Goal: Information Seeking & Learning: Learn about a topic

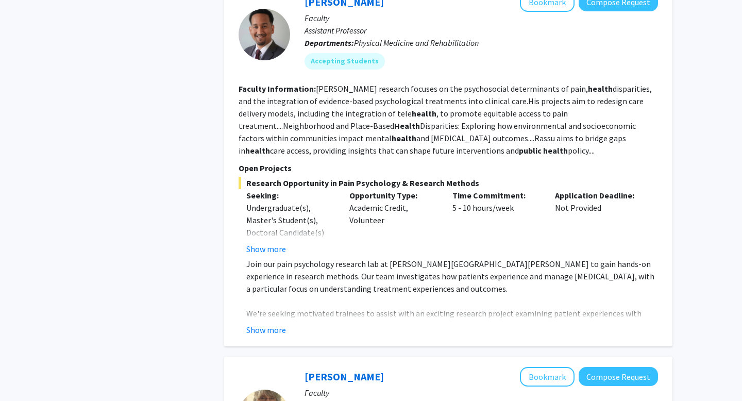
scroll to position [1542, 0]
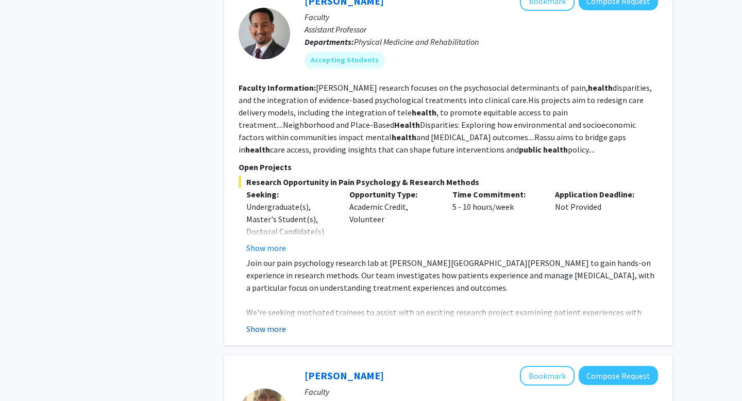
click at [270, 322] on button "Show more" at bounding box center [266, 328] width 40 height 12
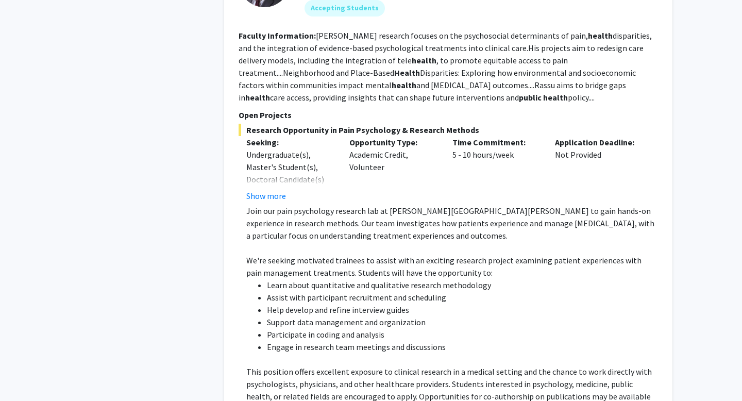
scroll to position [1393, 0]
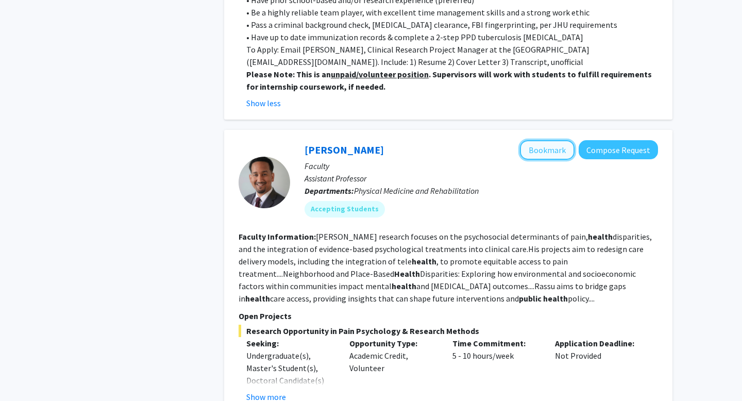
click at [458, 140] on button "Bookmark" at bounding box center [547, 150] width 55 height 20
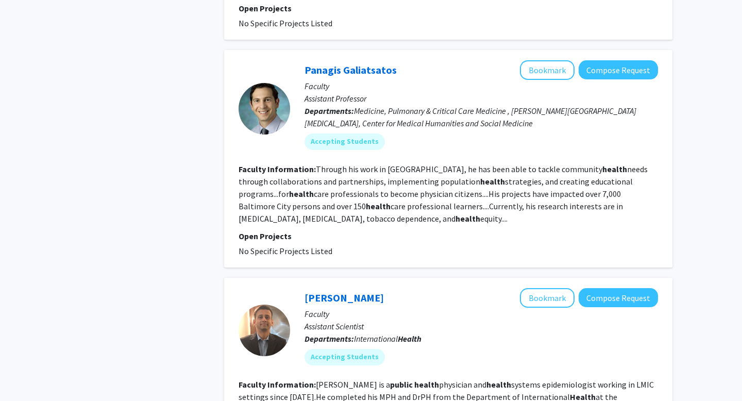
scroll to position [3102, 0]
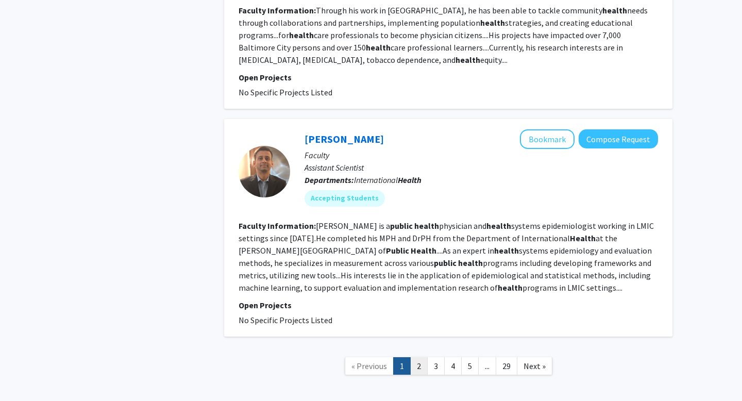
click at [420, 357] on link "2" at bounding box center [419, 366] width 18 height 18
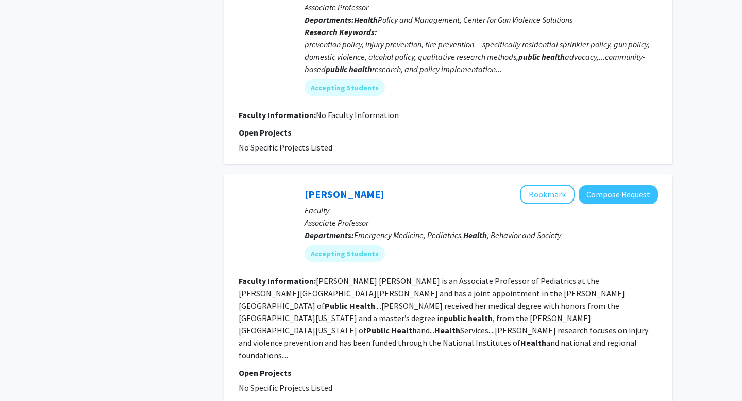
scroll to position [1951, 0]
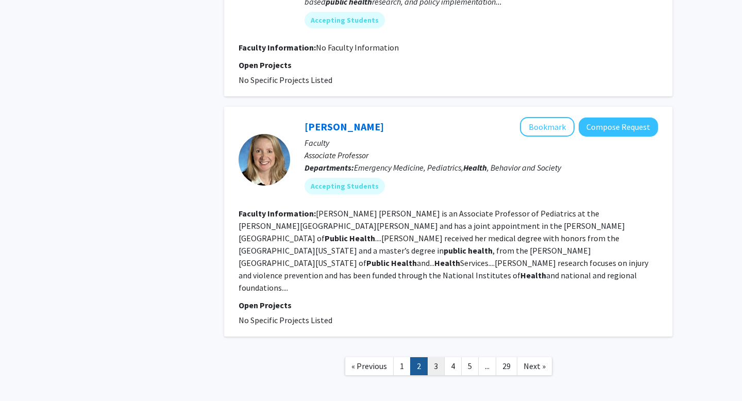
click at [441, 357] on link "3" at bounding box center [436, 366] width 18 height 18
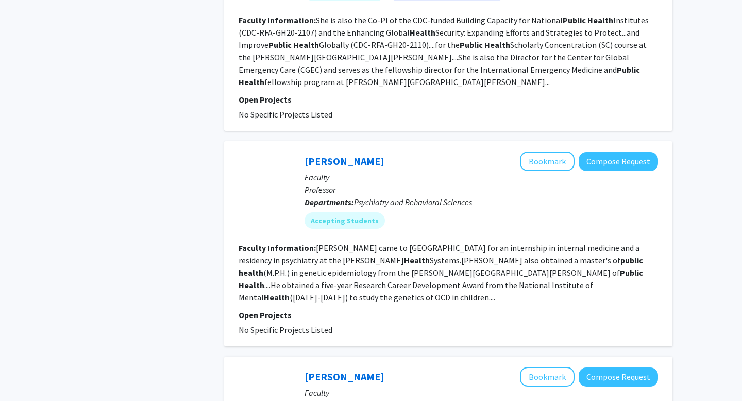
scroll to position [1984, 0]
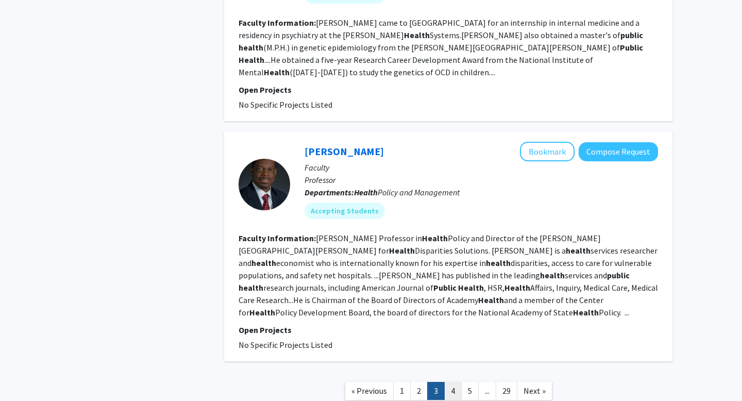
click at [451, 382] on link "4" at bounding box center [453, 391] width 18 height 18
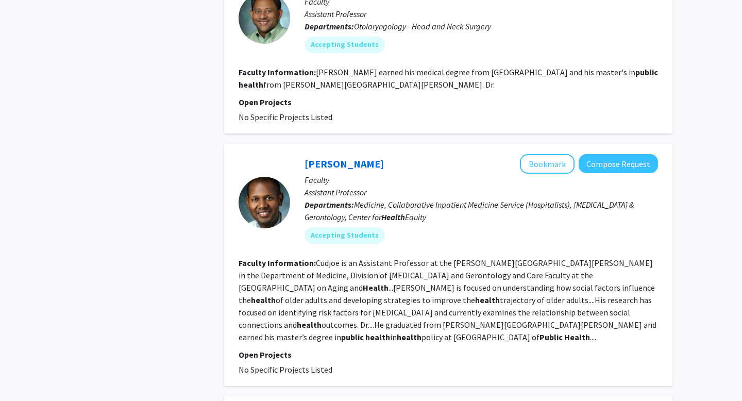
scroll to position [2378, 0]
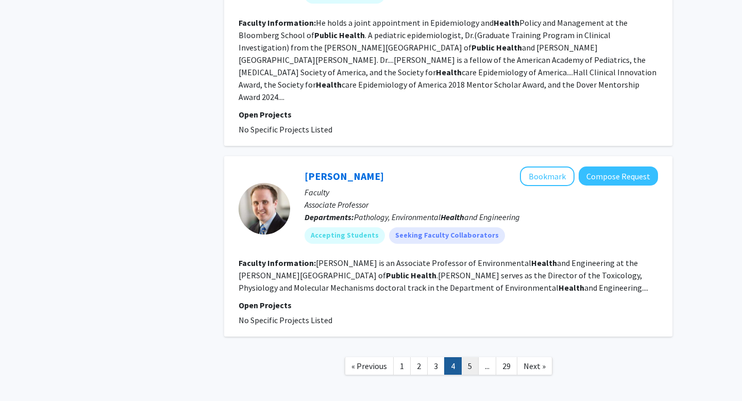
click at [458, 357] on link "5" at bounding box center [470, 366] width 18 height 18
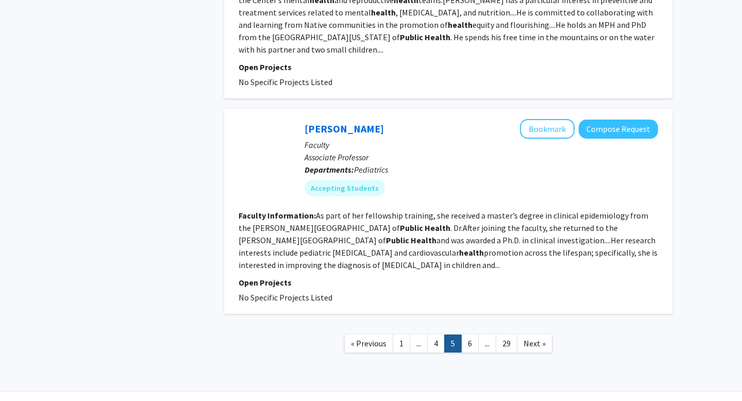
scroll to position [1824, 0]
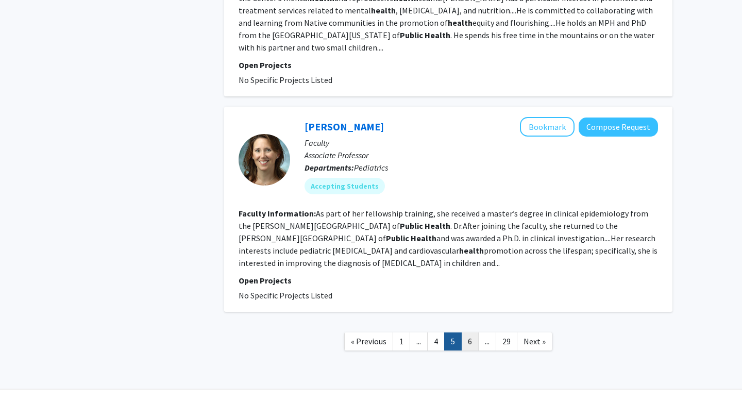
click at [458, 332] on link "6" at bounding box center [470, 341] width 18 height 18
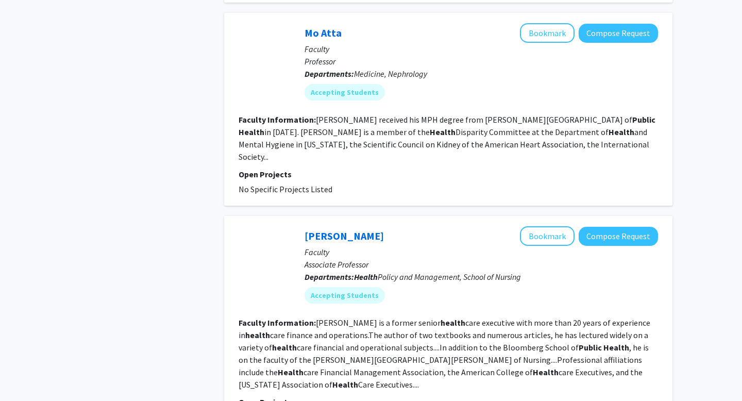
scroll to position [1873, 0]
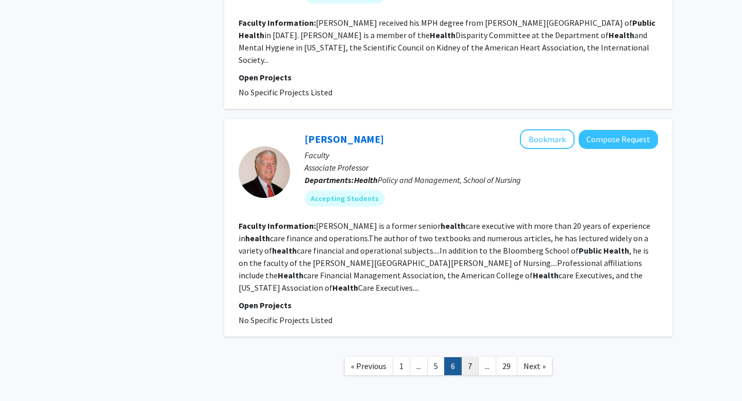
click at [458, 357] on link "7" at bounding box center [470, 366] width 18 height 18
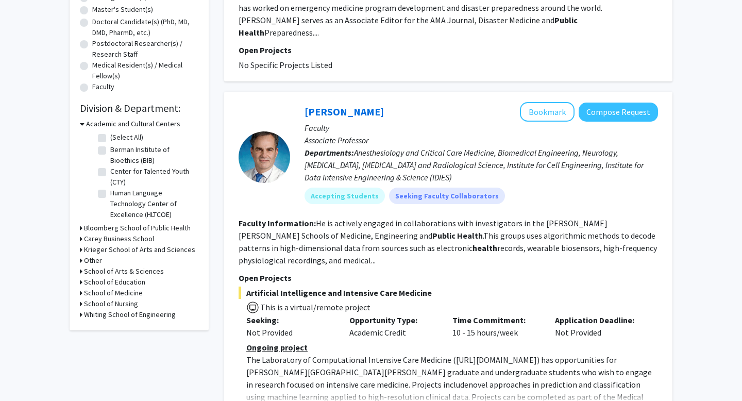
scroll to position [266, 0]
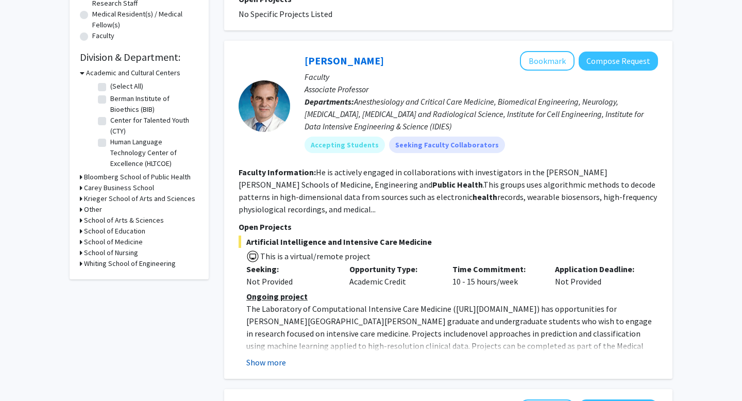
click at [263, 356] on button "Show more" at bounding box center [266, 362] width 40 height 12
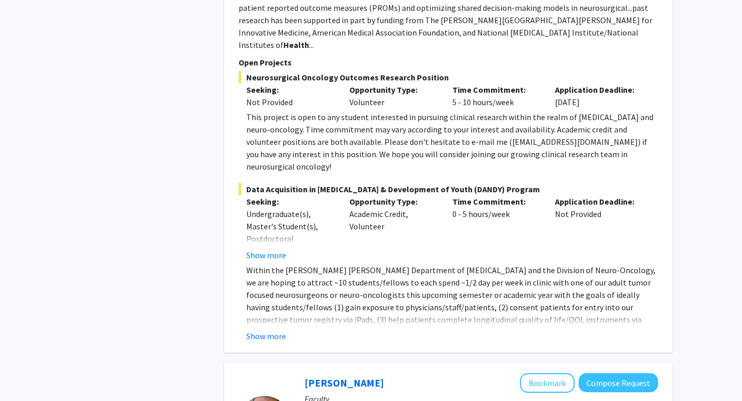
scroll to position [2392, 0]
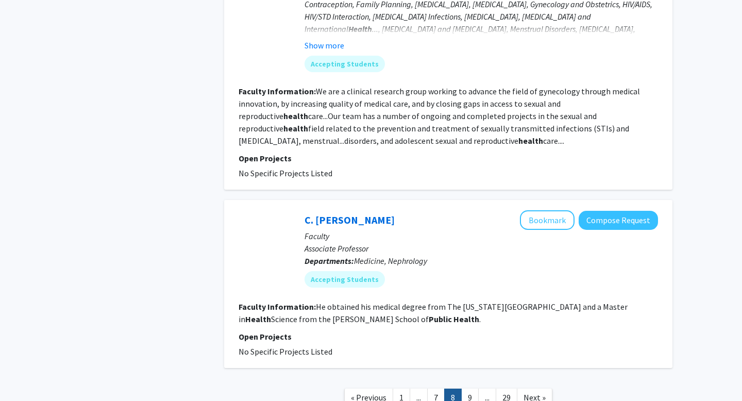
scroll to position [1995, 0]
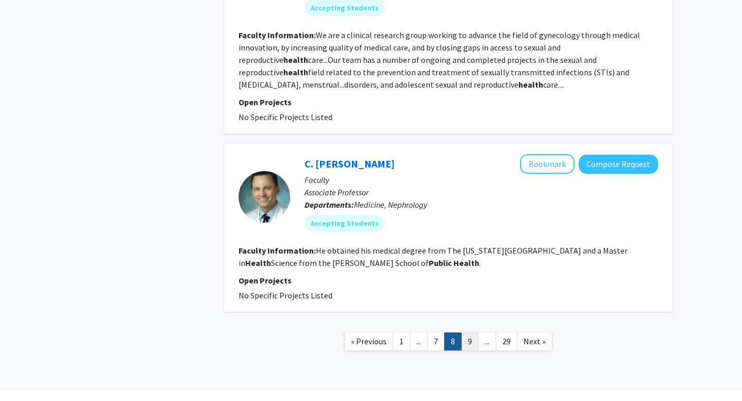
click at [458, 332] on link "9" at bounding box center [470, 341] width 18 height 18
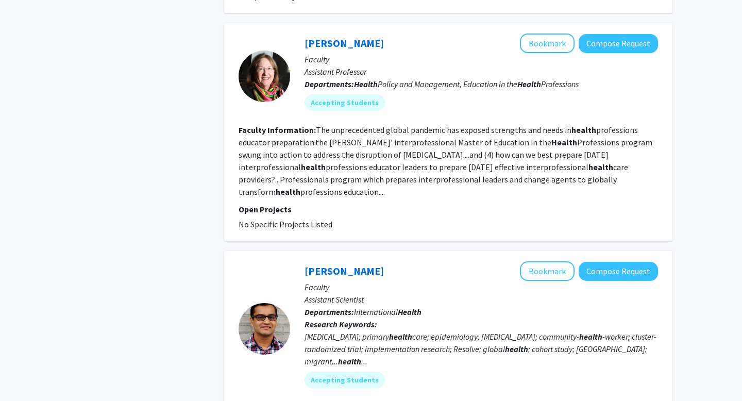
scroll to position [1811, 0]
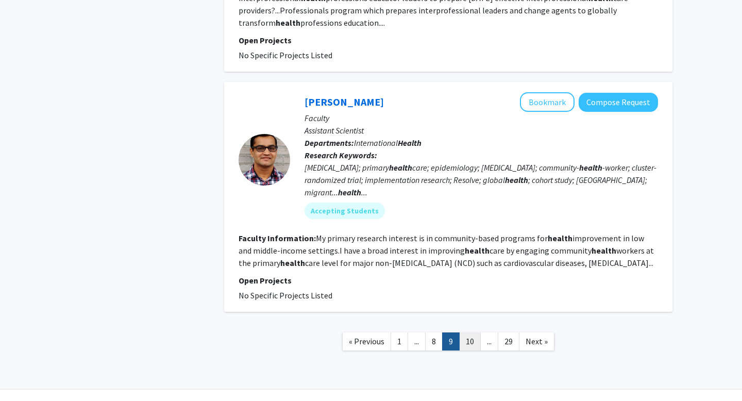
click at [458, 332] on link "10" at bounding box center [470, 341] width 22 height 18
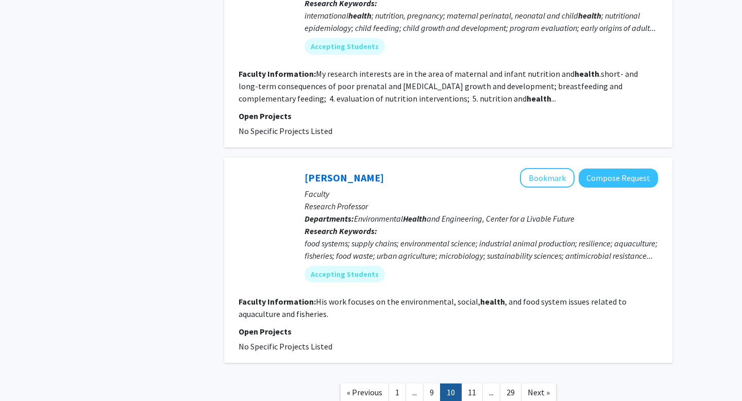
scroll to position [1910, 0]
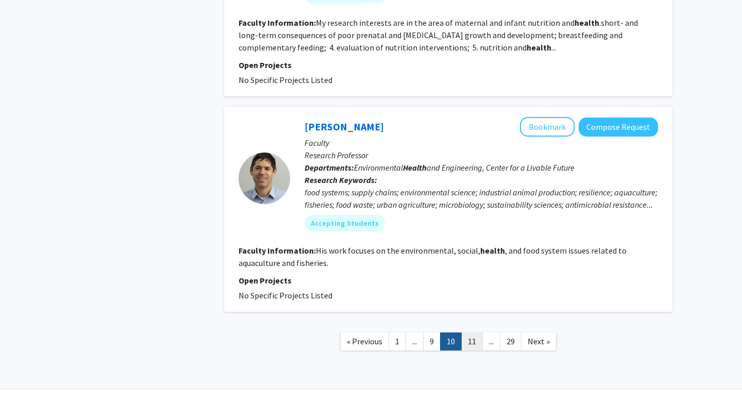
click at [458, 332] on link "11" at bounding box center [472, 341] width 22 height 18
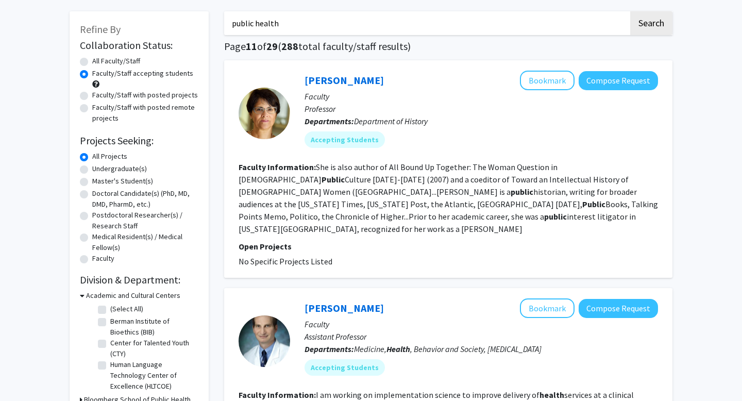
scroll to position [24, 0]
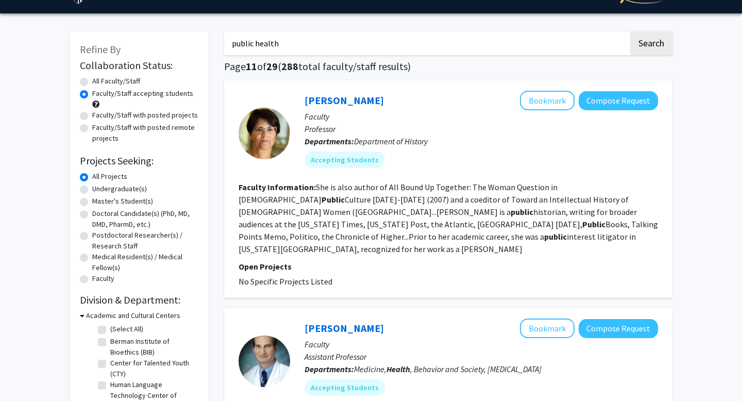
click at [92, 116] on label "Faculty/Staff with posted projects" at bounding box center [145, 115] width 106 height 11
click at [92, 116] on input "Faculty/Staff with posted projects" at bounding box center [95, 113] width 7 height 7
radio input "true"
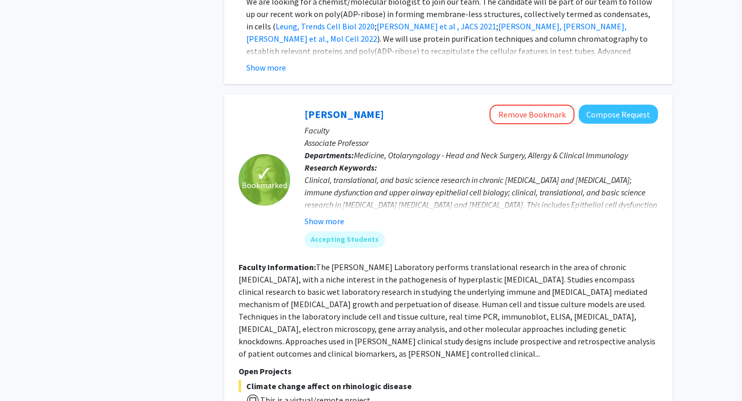
scroll to position [3284, 0]
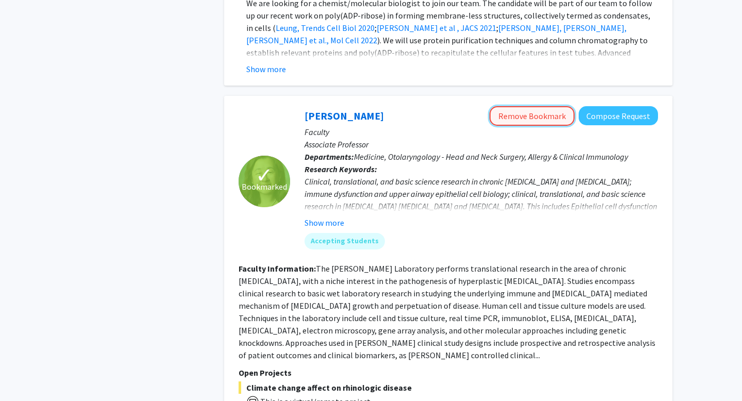
click at [458, 106] on button "Remove Bookmark" at bounding box center [531, 116] width 85 height 20
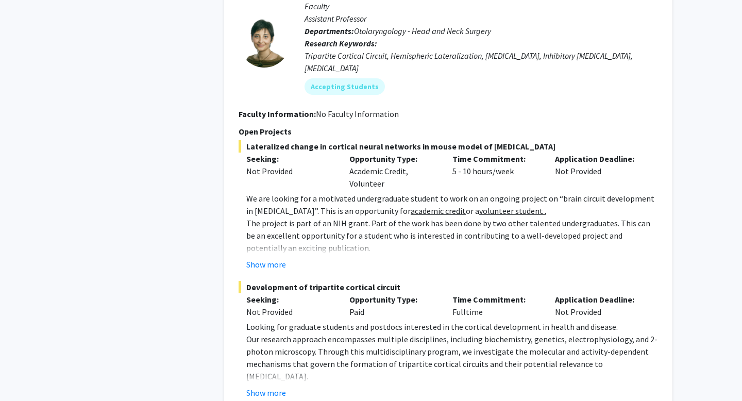
scroll to position [3880, 0]
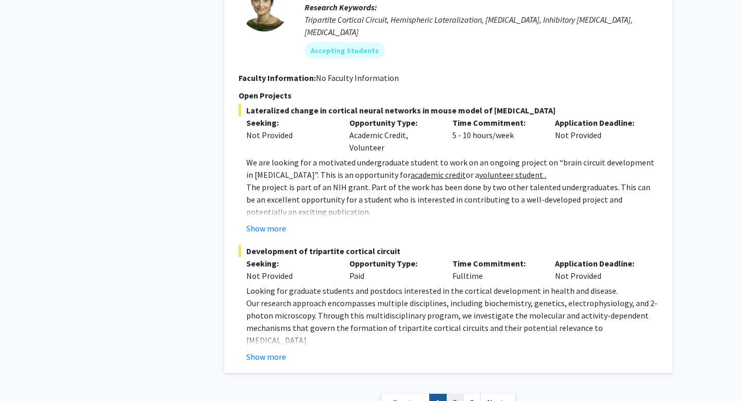
click at [454, 393] on link "2" at bounding box center [455, 402] width 18 height 18
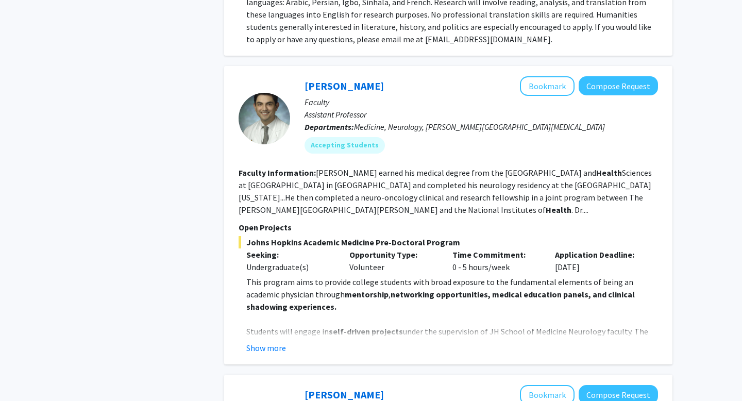
scroll to position [784, 0]
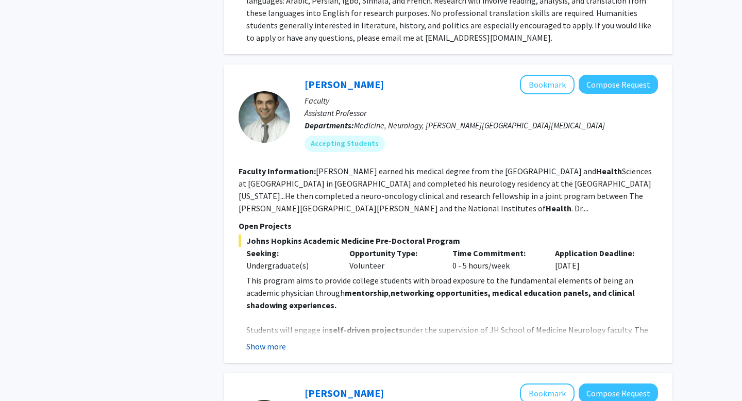
click at [266, 340] on button "Show more" at bounding box center [266, 346] width 40 height 12
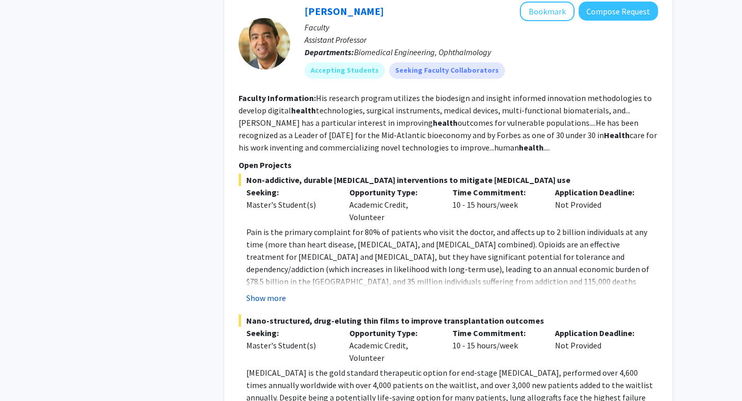
scroll to position [1606, 0]
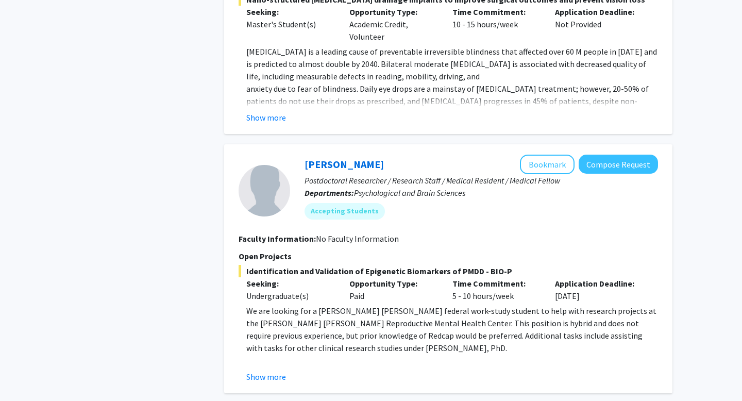
click at [266, 332] on p "We are looking for a [PERSON_NAME] [PERSON_NAME] federal work-study student to …" at bounding box center [452, 328] width 412 height 49
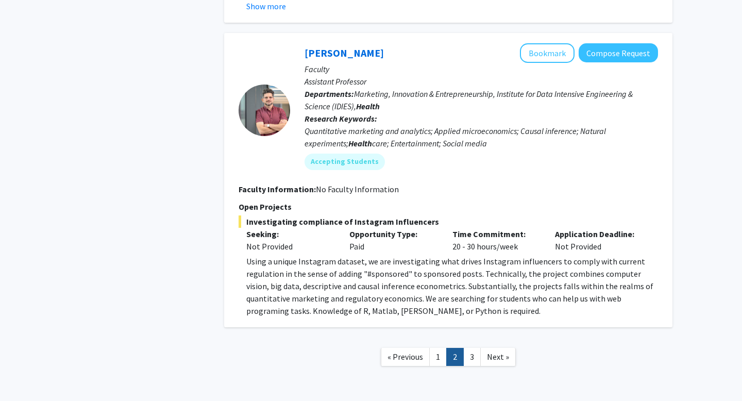
scroll to position [3954, 0]
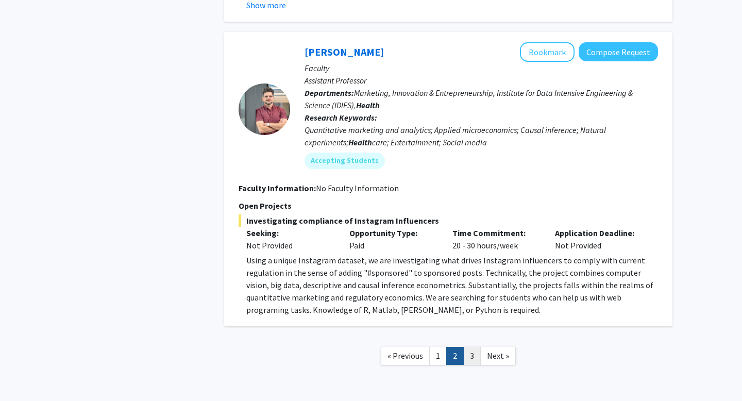
click at [458, 347] on link "3" at bounding box center [472, 356] width 18 height 18
